Goal: Task Accomplishment & Management: Manage account settings

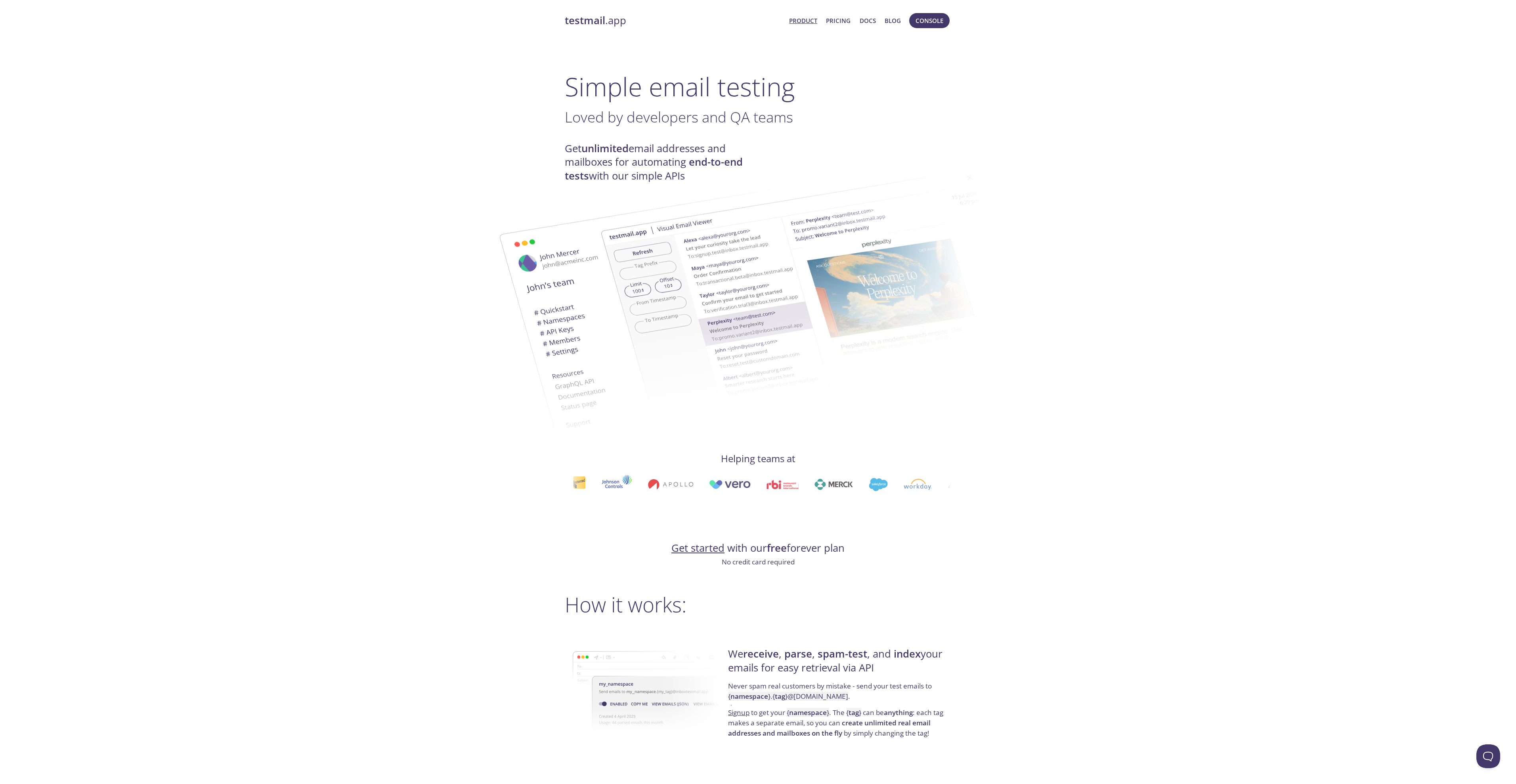
click at [810, 91] on h1 "Simple email testing" at bounding box center [758, 87] width 387 height 31
click at [933, 21] on span "Console" at bounding box center [929, 20] width 28 height 10
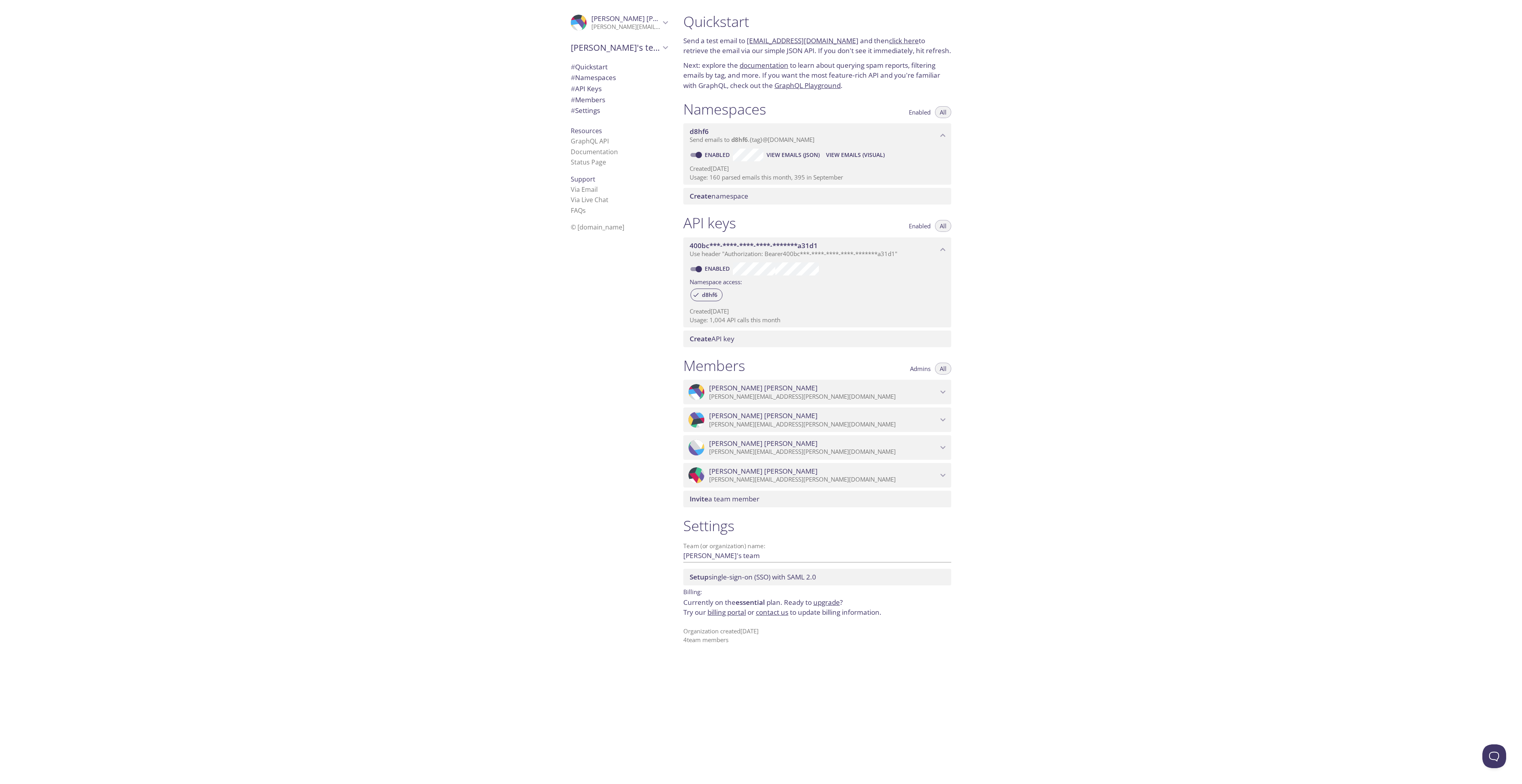
click at [848, 157] on span "View Emails (Visual)" at bounding box center [855, 155] width 58 height 9
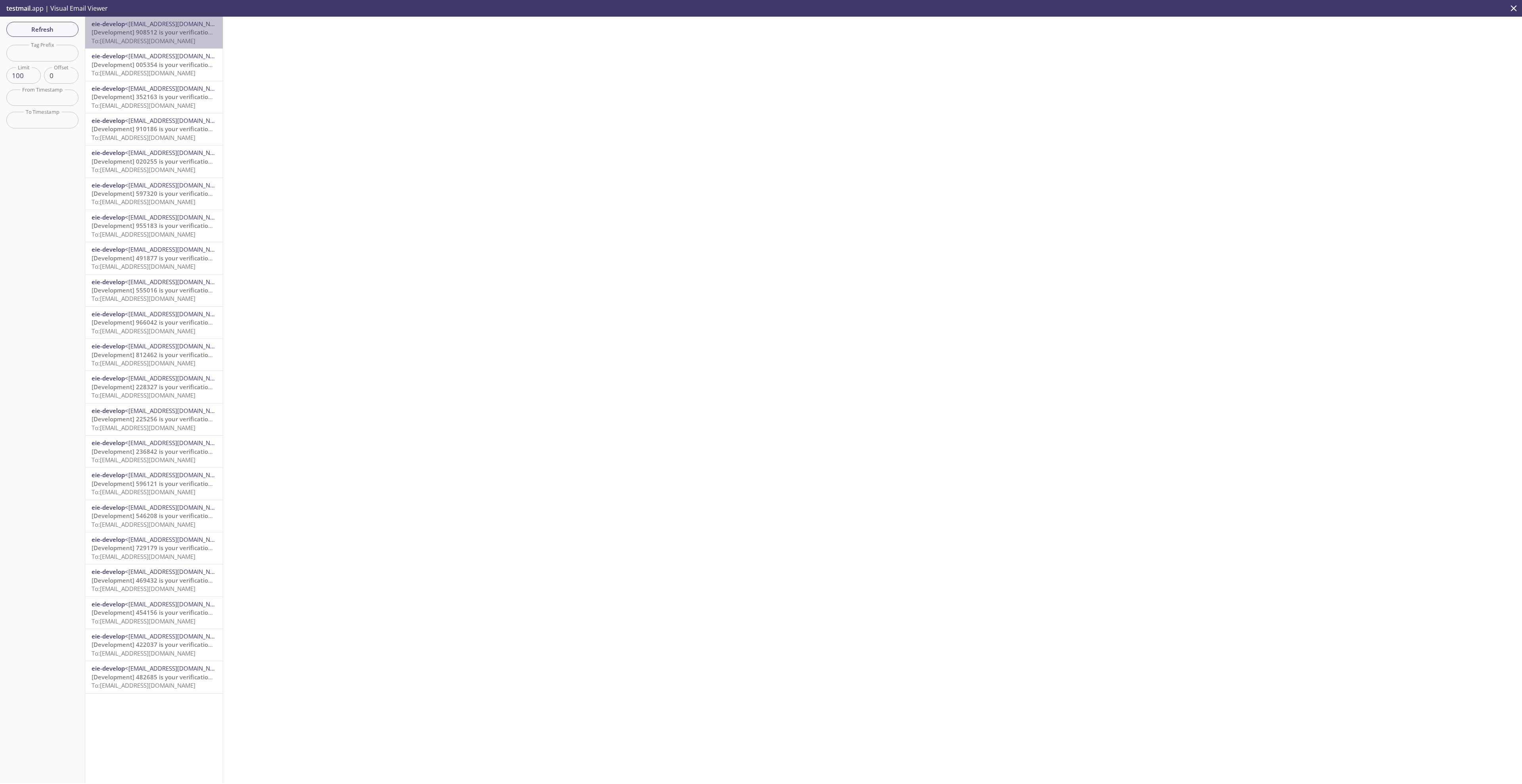
click at [157, 45] on div "eie-develop <[EMAIL_ADDRESS][DOMAIN_NAME]> [Development] 908512 is your verific…" at bounding box center [154, 32] width 138 height 32
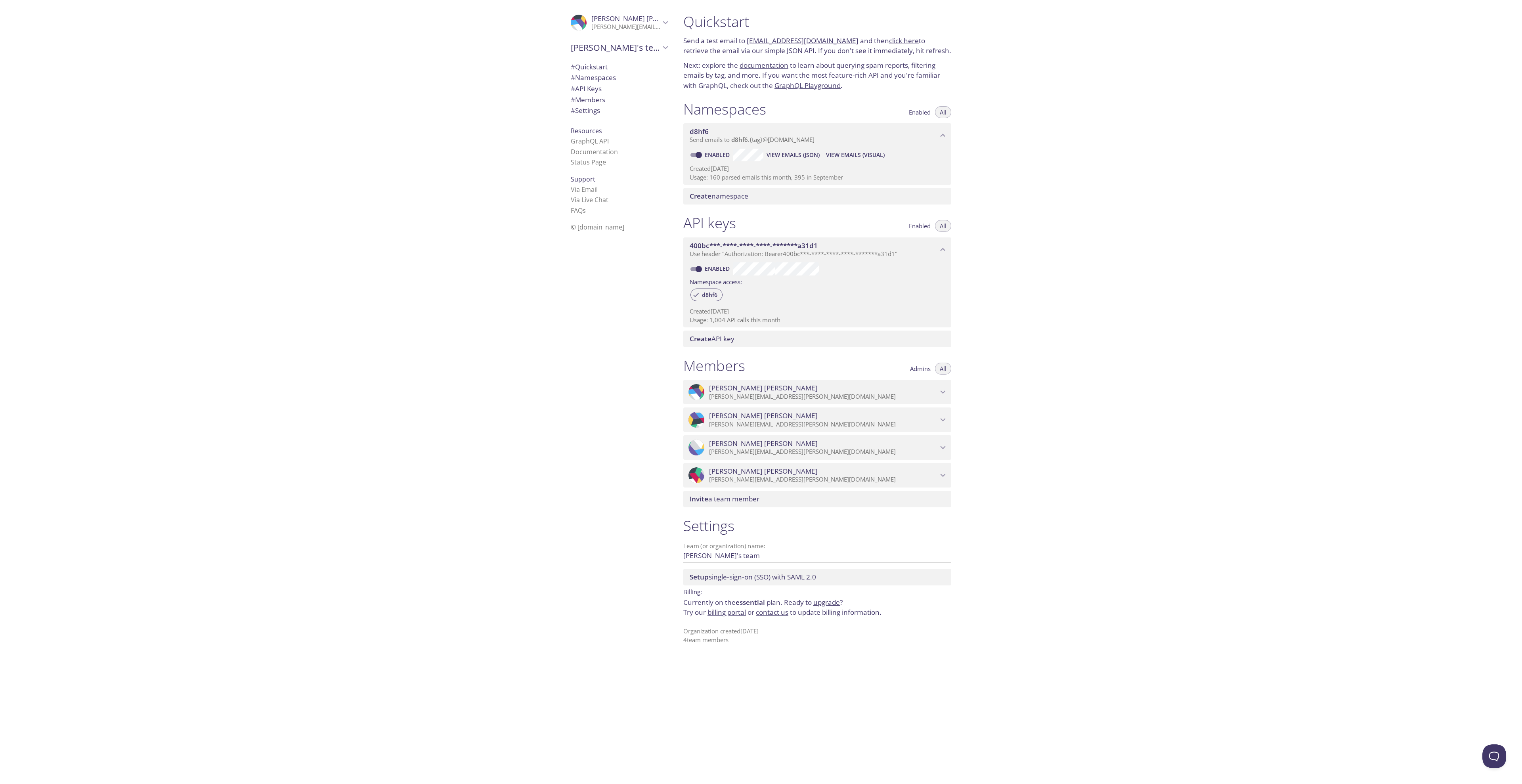
click at [739, 504] on div "Invite a team member" at bounding box center [817, 499] width 268 height 17
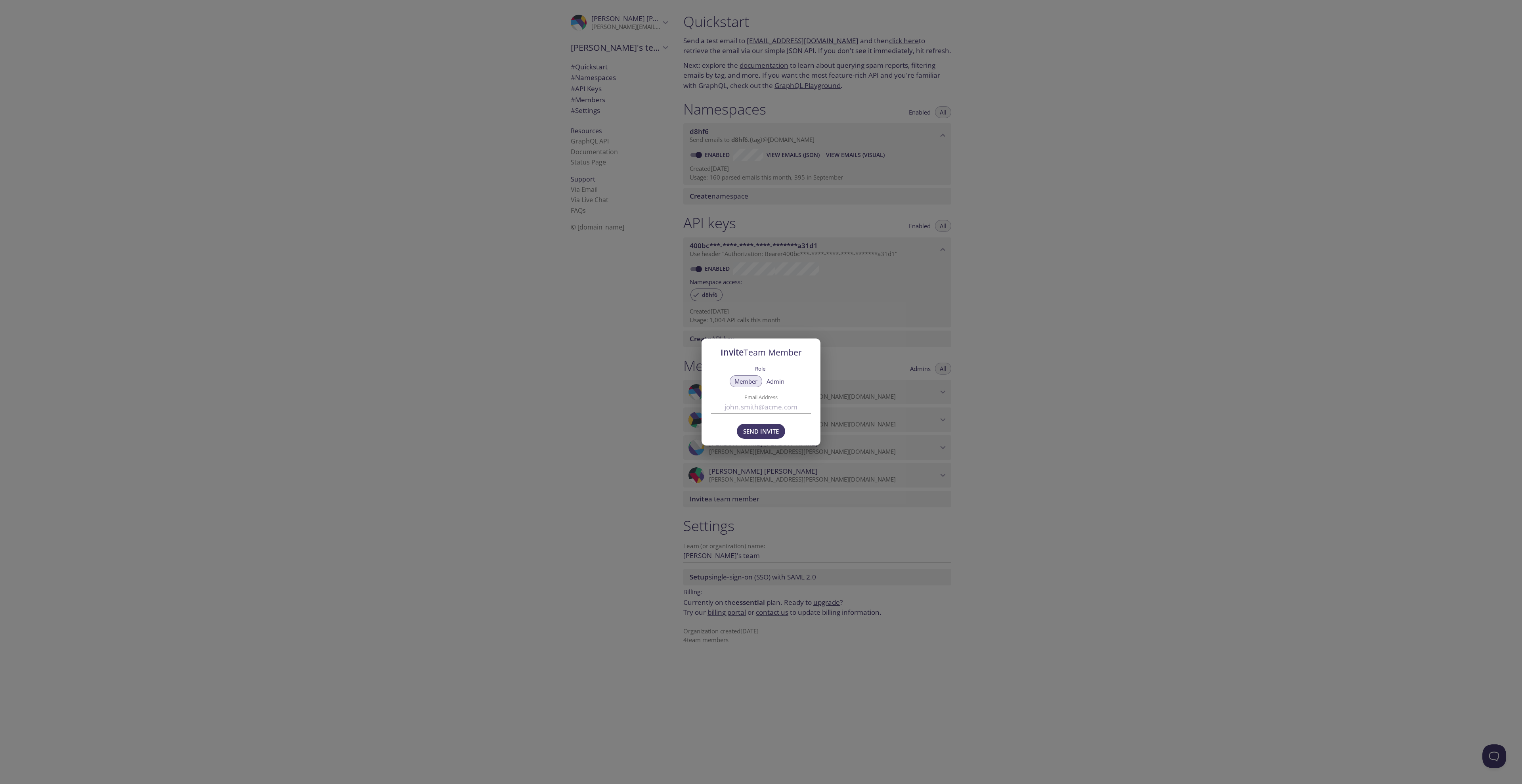
click at [746, 409] on input "Email Address" at bounding box center [760, 407] width 100 height 13
paste input "[PERSON_NAME][EMAIL_ADDRESS][PERSON_NAME][DOMAIN_NAME]"
type input "[PERSON_NAME][EMAIL_ADDRESS][PERSON_NAME][DOMAIN_NAME]"
click at [755, 432] on span "Send Invite" at bounding box center [761, 431] width 35 height 10
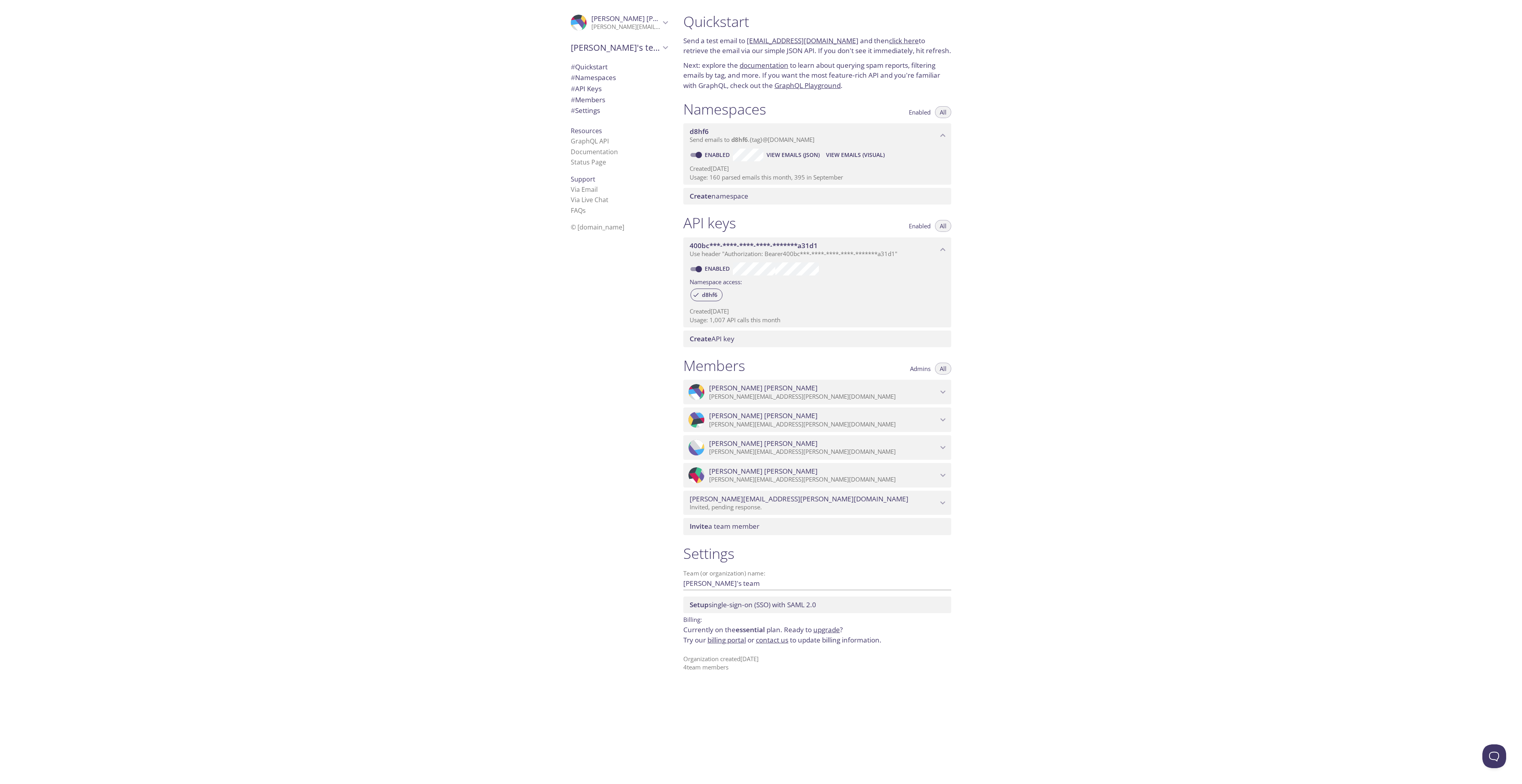
click at [1183, 59] on div "Quickstart Send a test email to [EMAIL_ADDRESS][DOMAIN_NAME] and then click her…" at bounding box center [1100, 392] width 845 height 784
